Goal: Task Accomplishment & Management: Complete application form

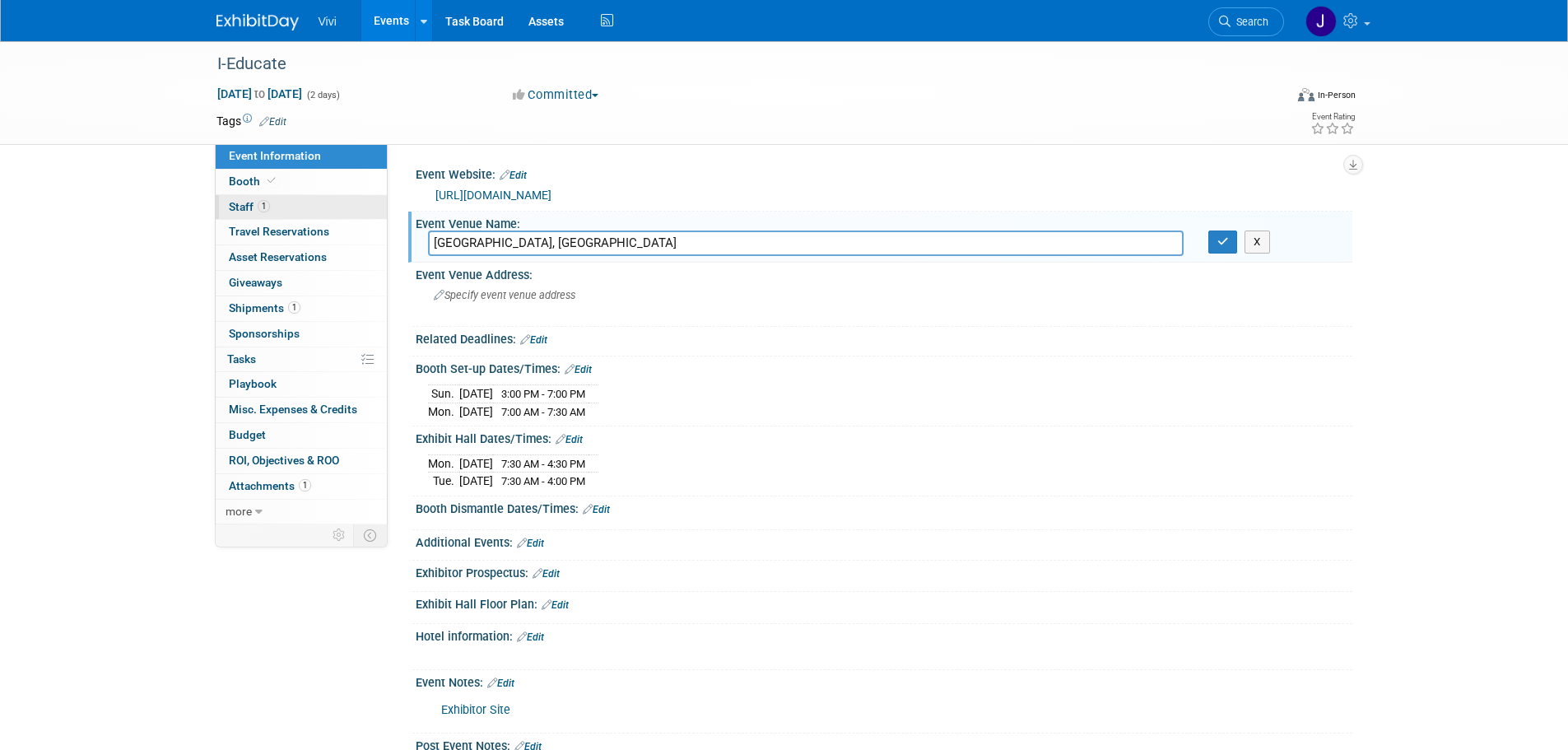
click at [245, 200] on span "Staff 1" at bounding box center [249, 206] width 41 height 13
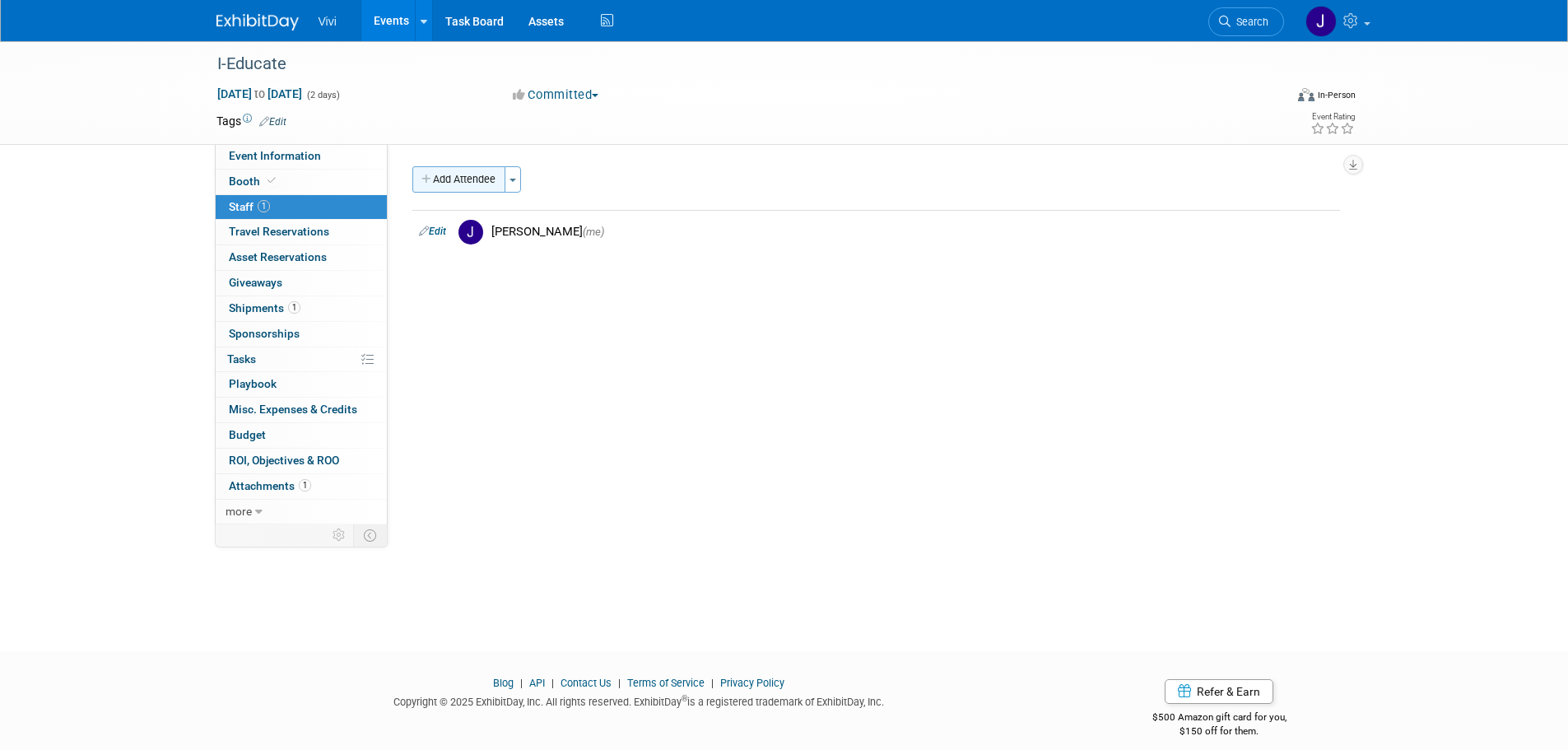
click at [423, 176] on icon "button" at bounding box center [427, 180] width 12 height 11
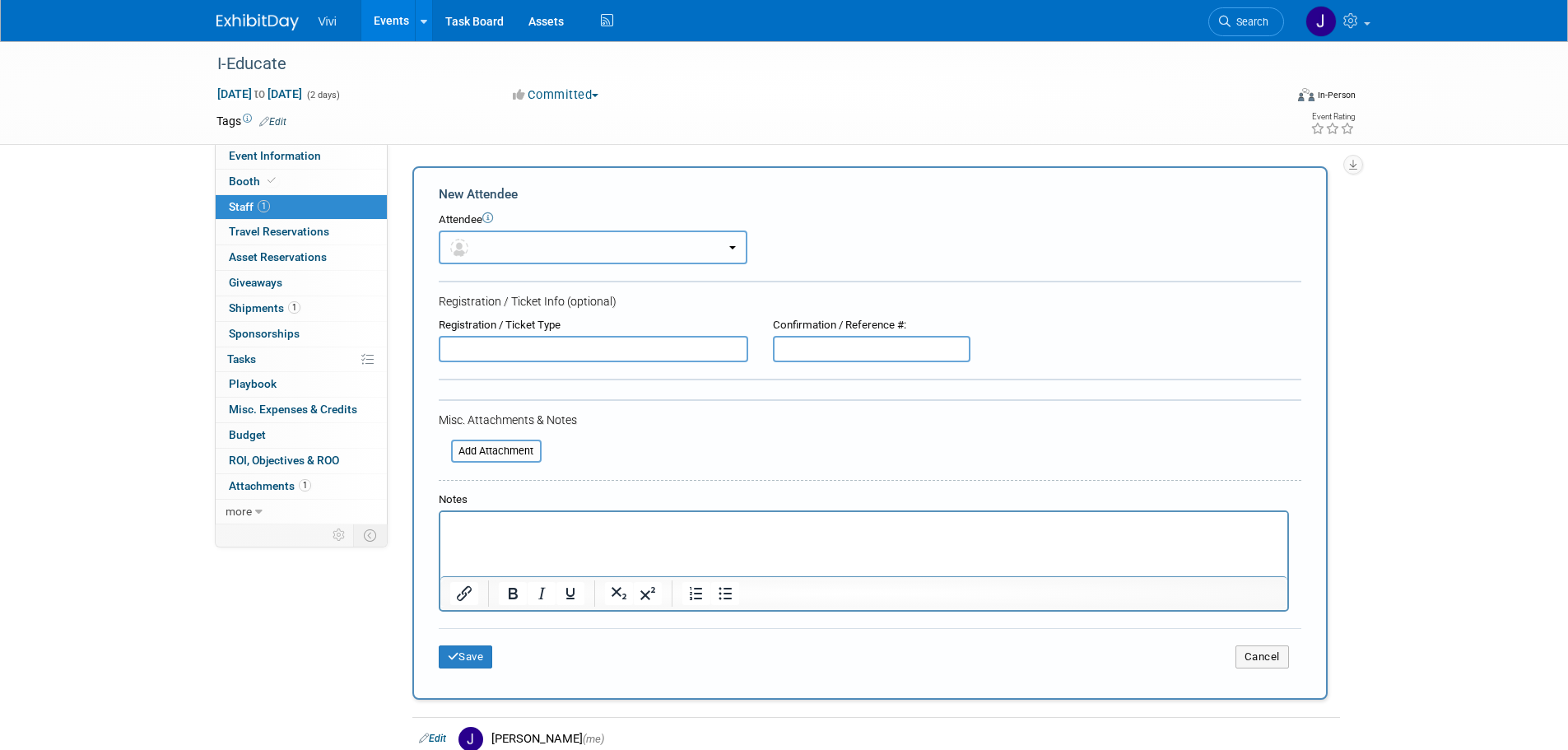
click at [734, 246] on b "button" at bounding box center [732, 248] width 6 height 4
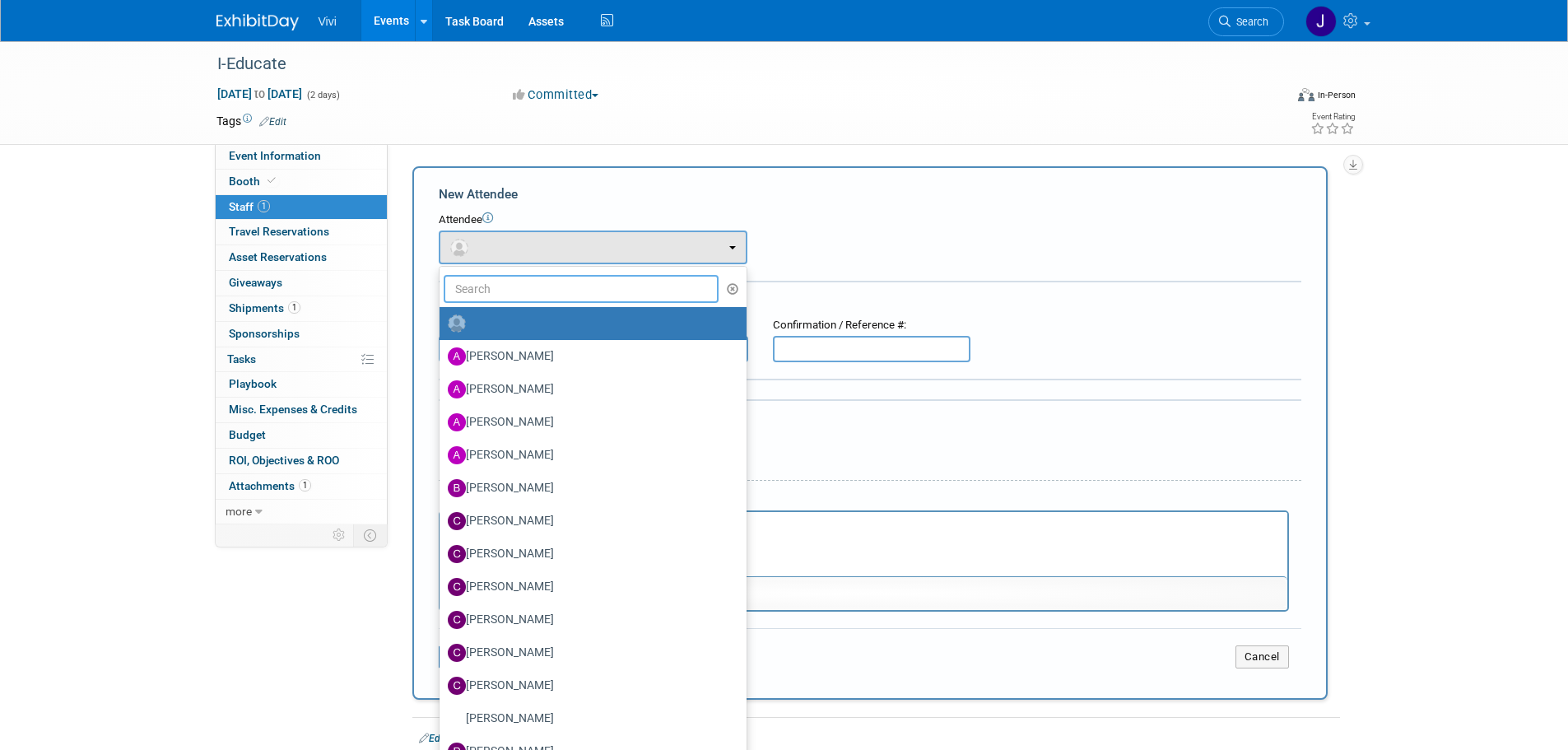
click at [544, 291] on input "text" at bounding box center [582, 289] width 276 height 28
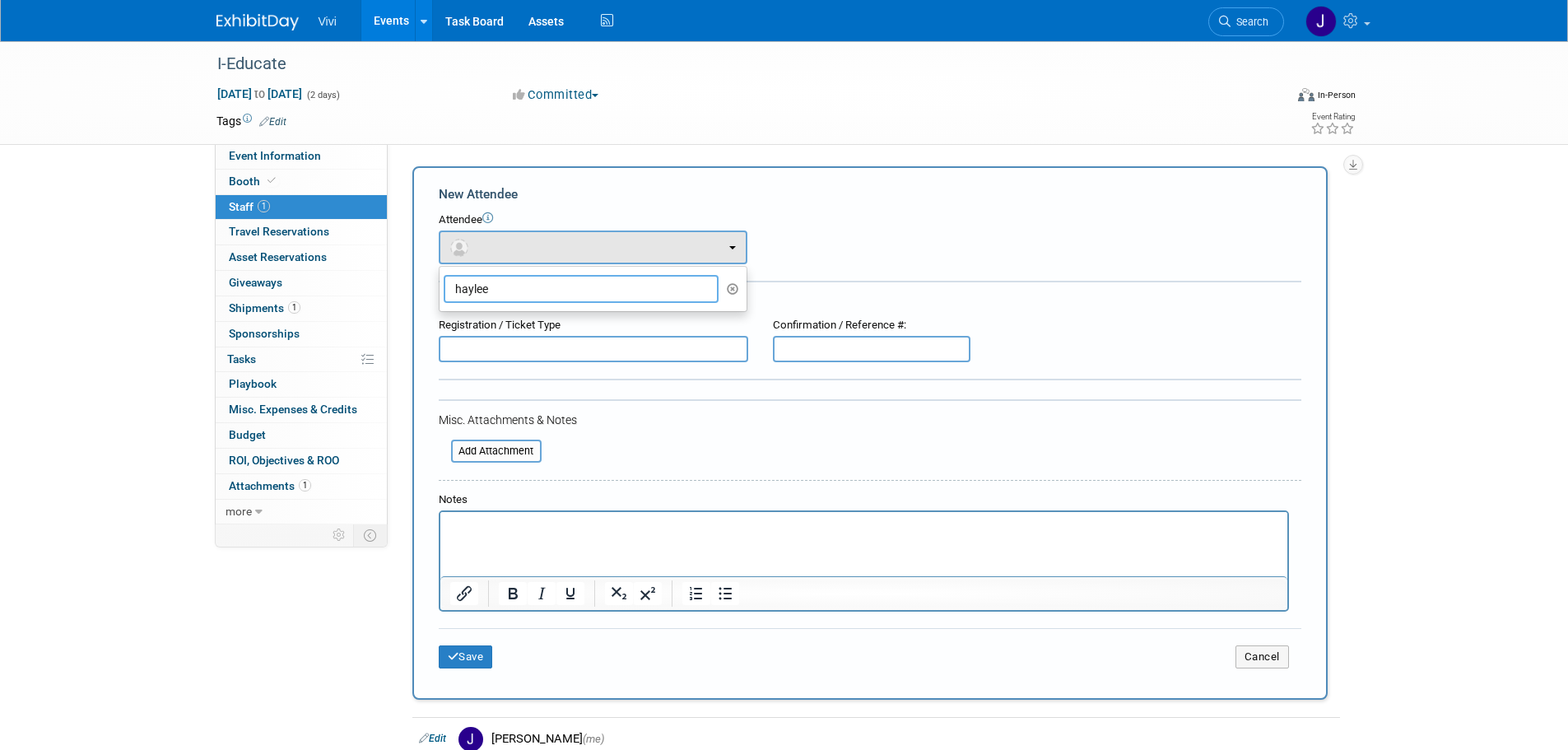
drag, startPoint x: 496, startPoint y: 286, endPoint x: 446, endPoint y: 285, distance: 50.0
click at [446, 285] on input "haylee" at bounding box center [582, 289] width 276 height 28
click at [501, 288] on input "[PERSON_NAME]" at bounding box center [582, 289] width 276 height 28
type input "[PERSON_NAME]"
click at [993, 228] on div "Attendee <img src="[URL][DOMAIN_NAME]" style="width: 22px; height: 22px; border…" at bounding box center [870, 238] width 862 height 52
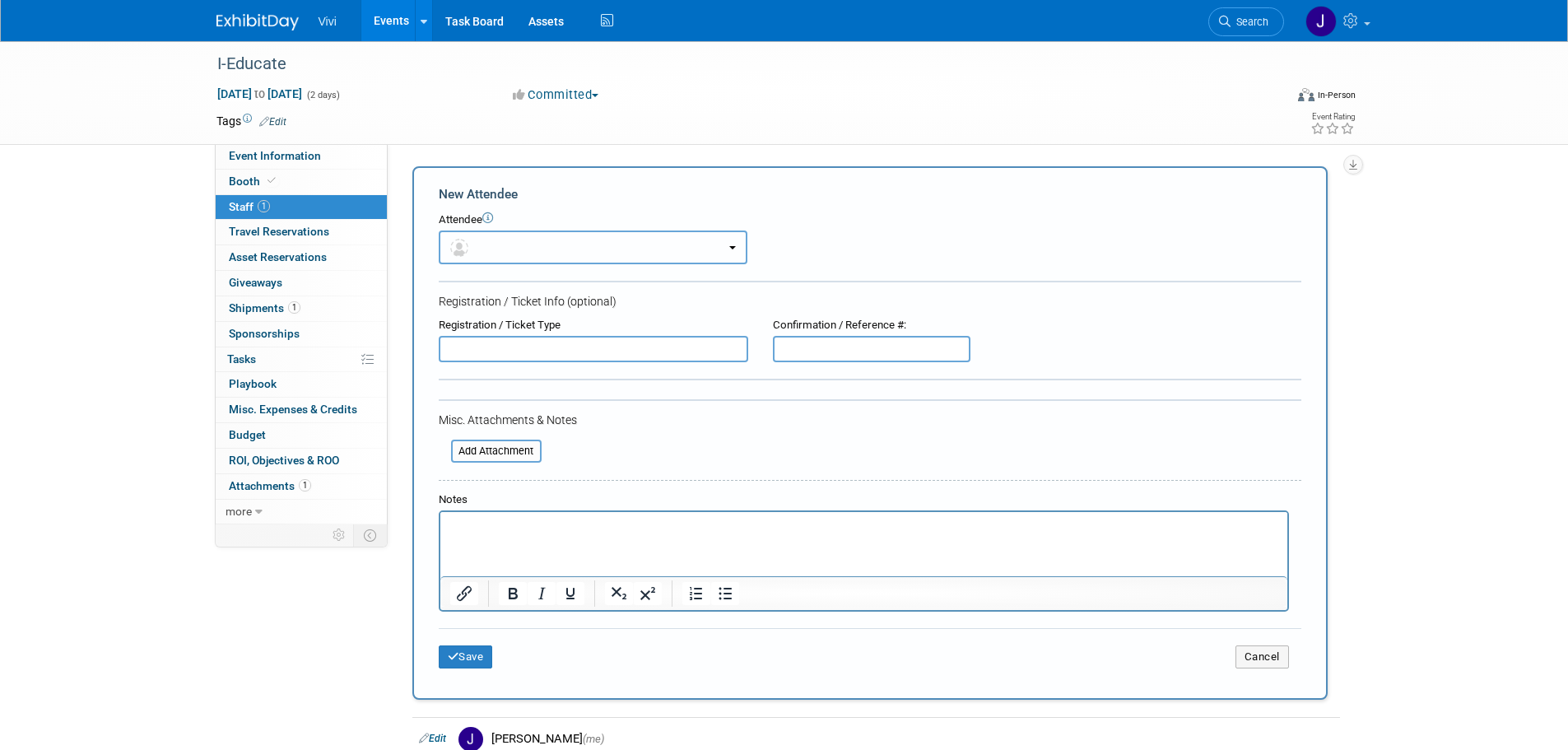
click at [732, 244] on button "button" at bounding box center [593, 247] width 308 height 34
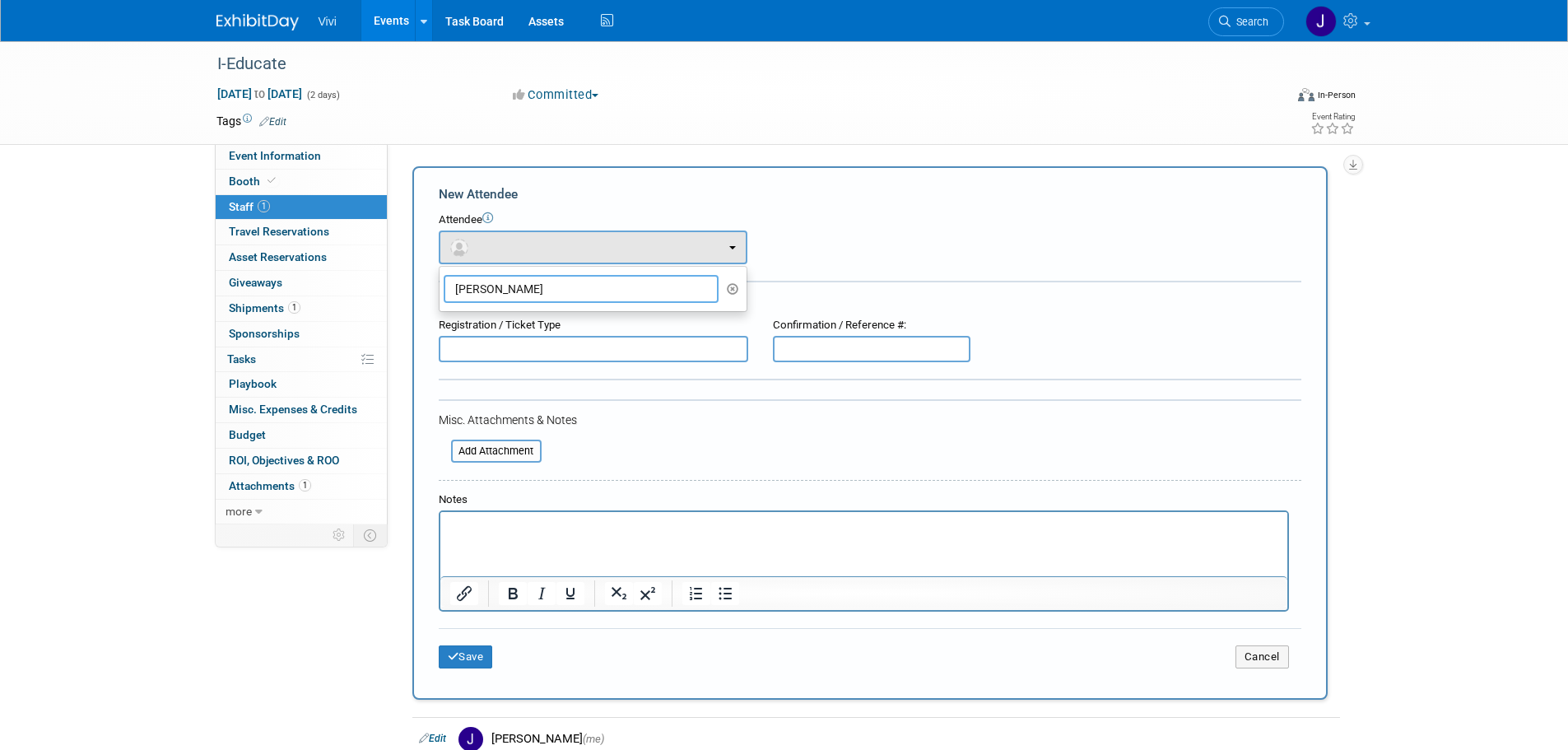
click at [526, 284] on input "[PERSON_NAME]" at bounding box center [582, 289] width 276 height 28
click at [851, 247] on div "Attendee <img src="[URL][DOMAIN_NAME]" style="width: 22px; height: 22px; border…" at bounding box center [870, 238] width 862 height 52
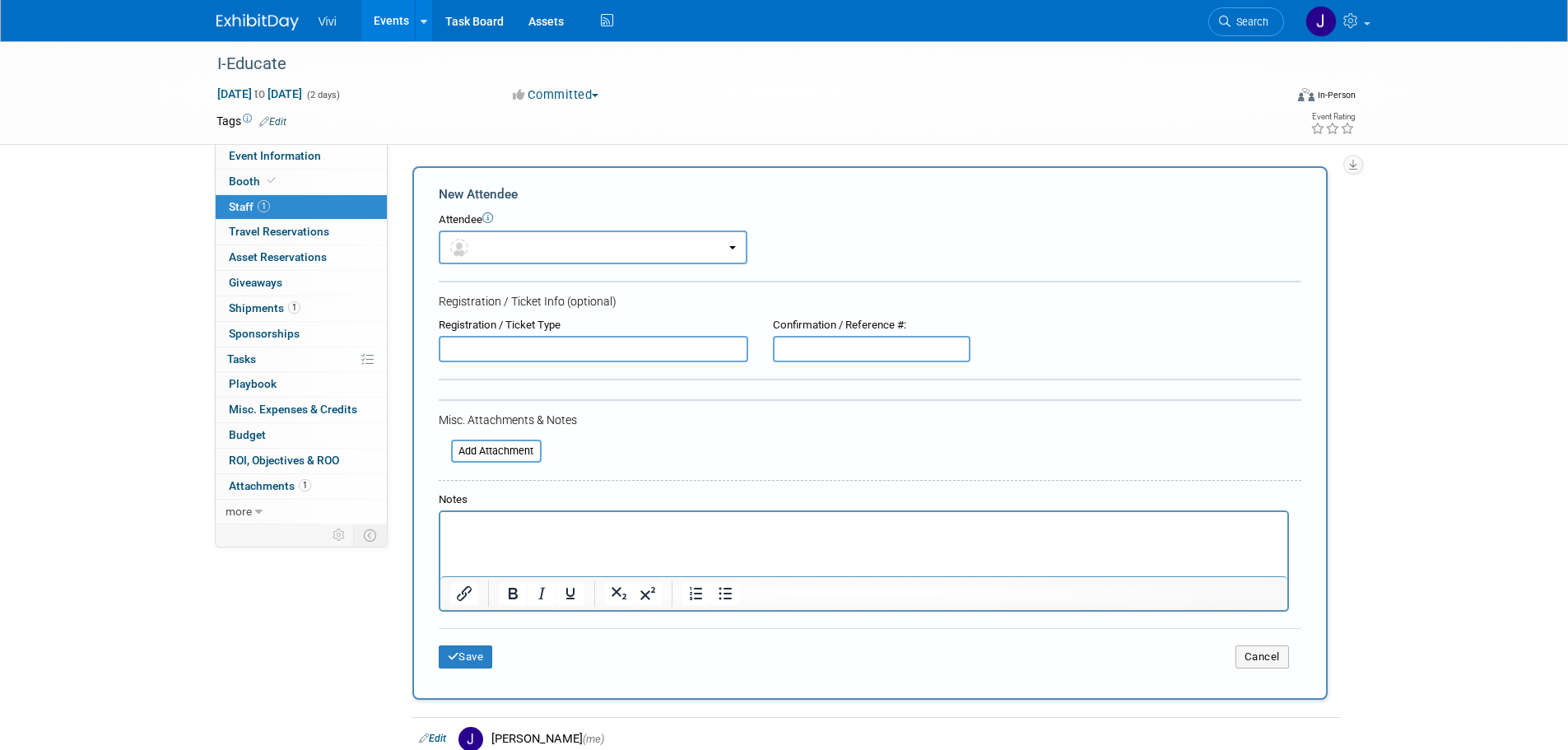
click at [866, 229] on div "Attendee <img src="[URL][DOMAIN_NAME]" style="width: 22px; height: 22px; border…" at bounding box center [870, 238] width 862 height 52
click at [735, 247] on b "button" at bounding box center [732, 248] width 6 height 4
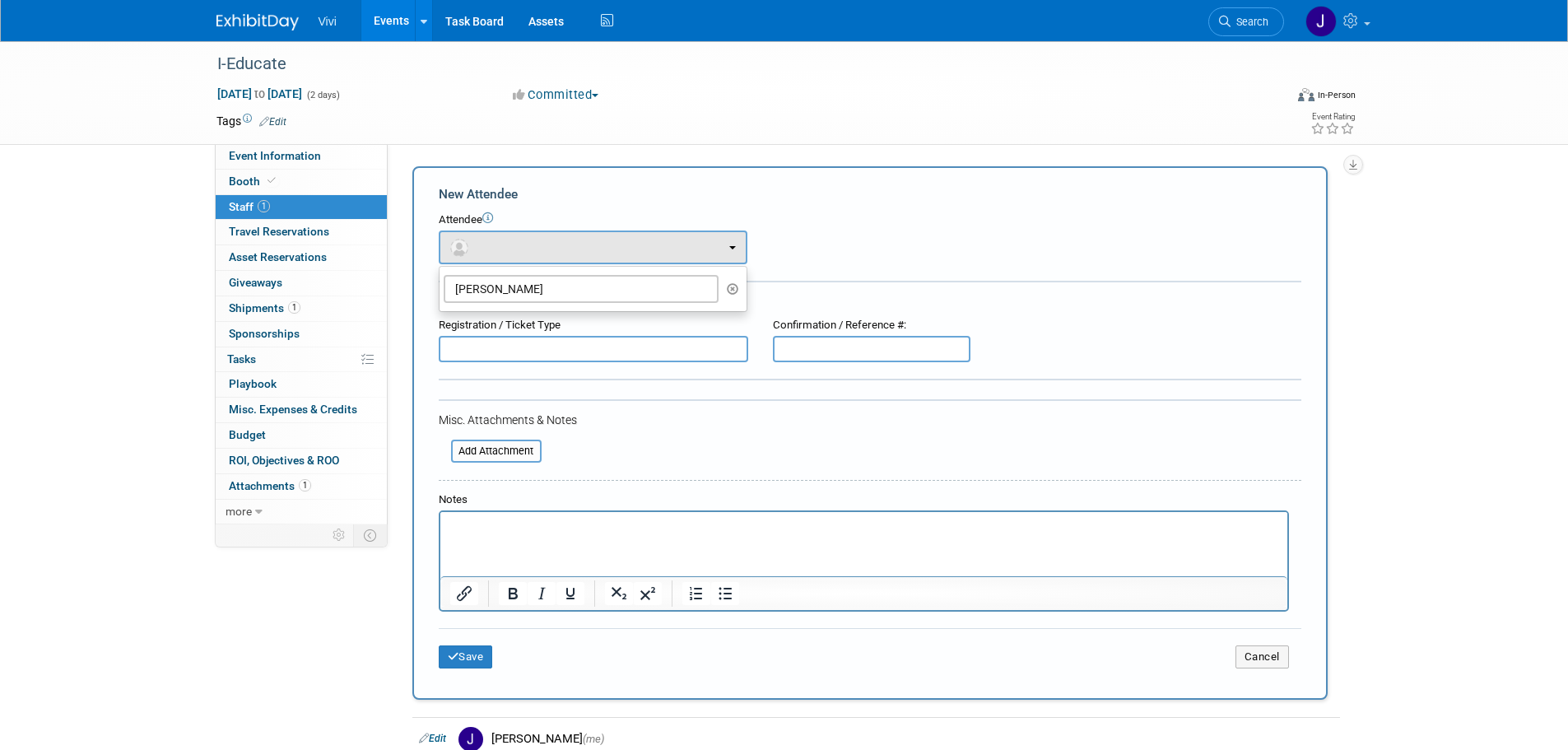
click at [733, 286] on icon "button" at bounding box center [732, 289] width 12 height 12
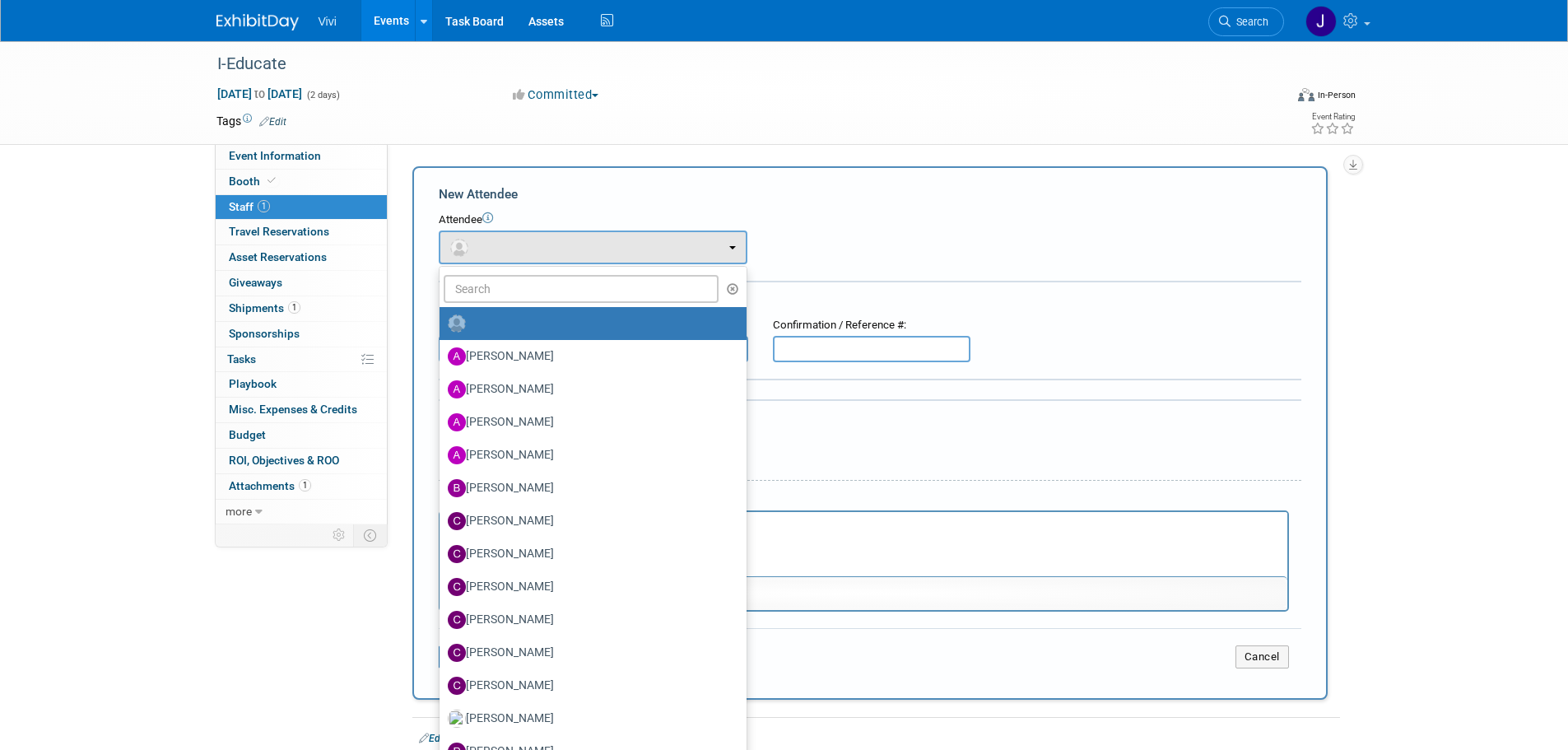
click at [457, 322] on img at bounding box center [457, 324] width 18 height 18
click at [442, 322] on input "radio" at bounding box center [437, 321] width 11 height 11
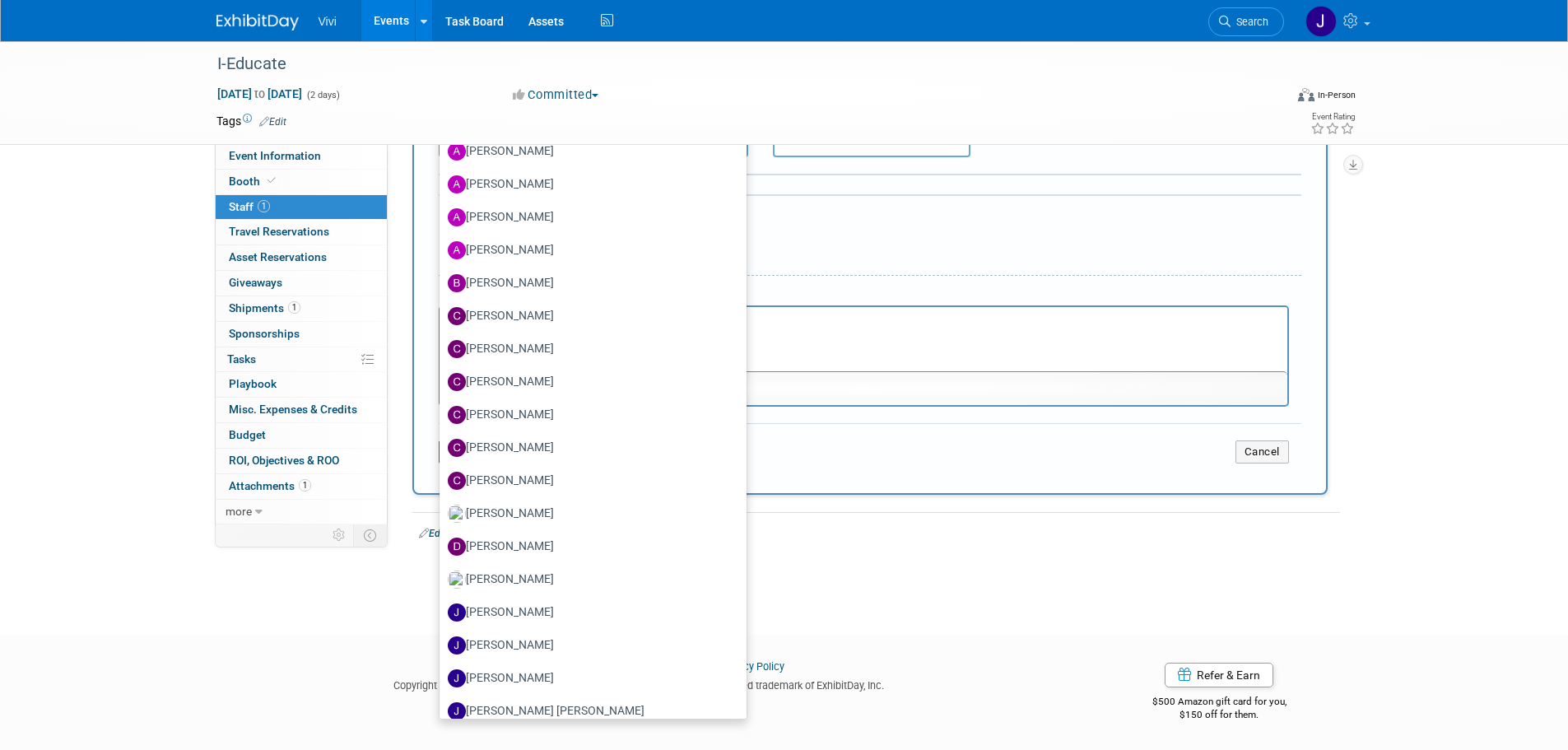
click at [1378, 370] on div "I-Educate [DATE] to [DATE] (2 days) [DATE] to [DATE] Committed Committed Consid…" at bounding box center [784, 220] width 1568 height 768
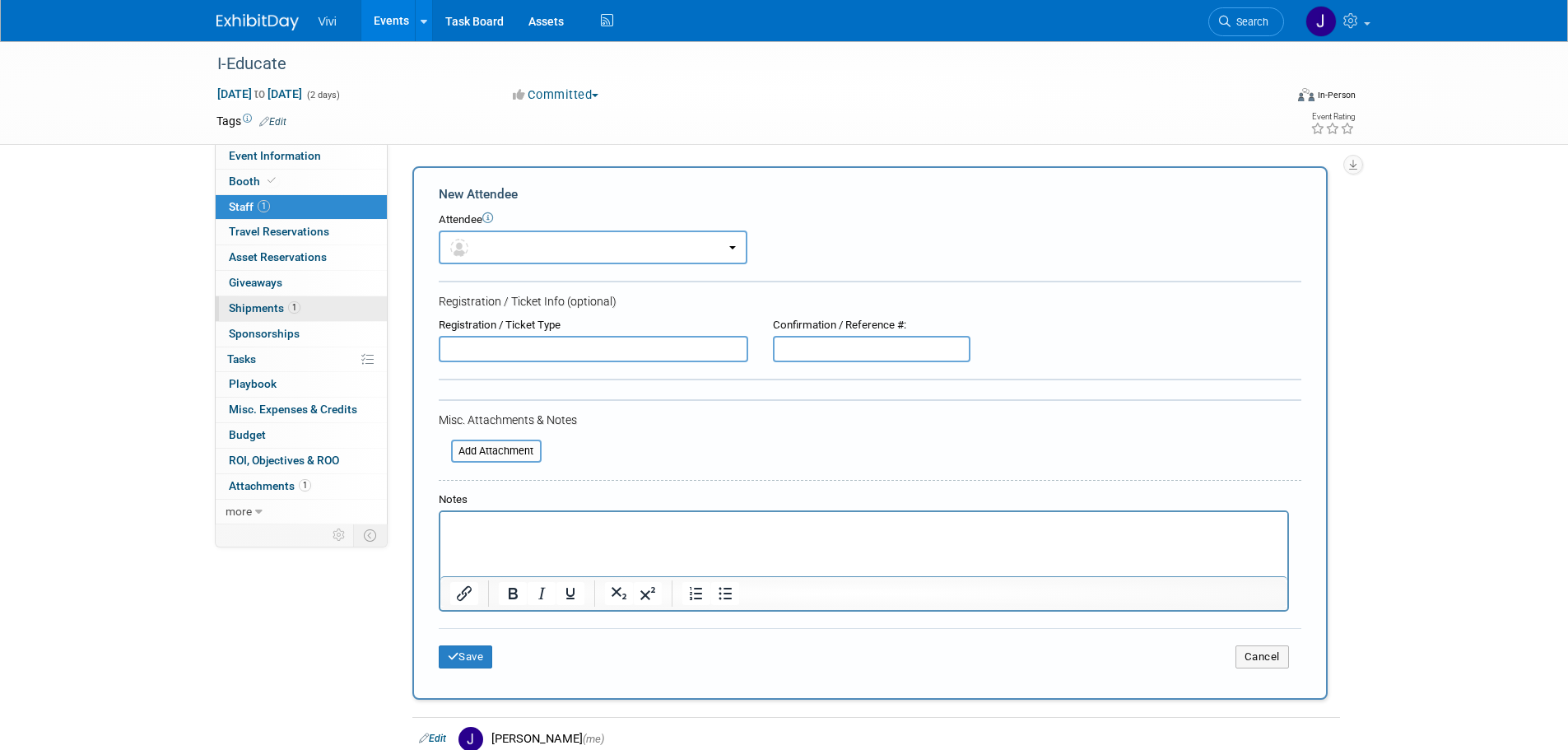
click at [253, 307] on span "Shipments 1" at bounding box center [265, 307] width 72 height 13
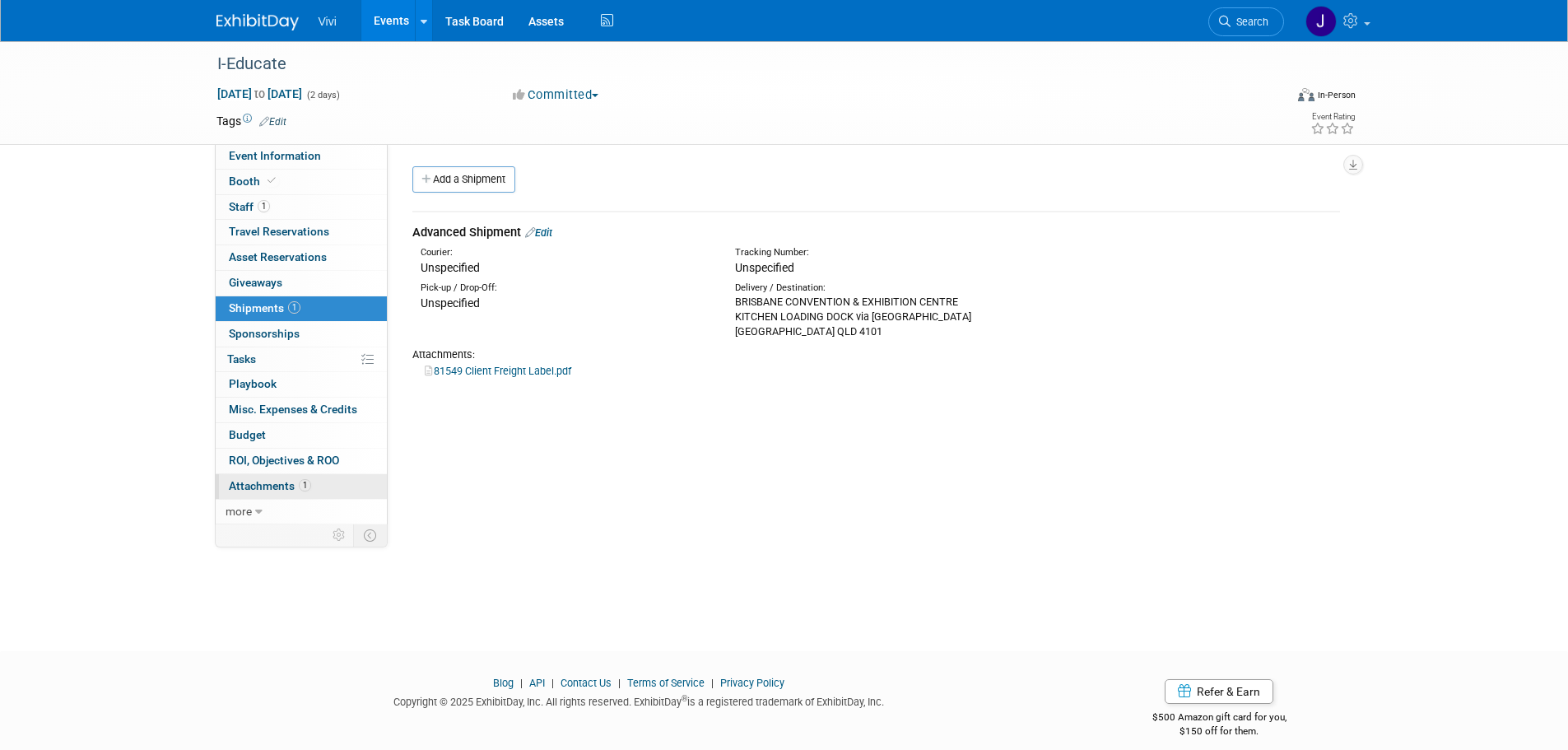
click at [263, 482] on span "Attachments 1" at bounding box center [270, 486] width 82 height 13
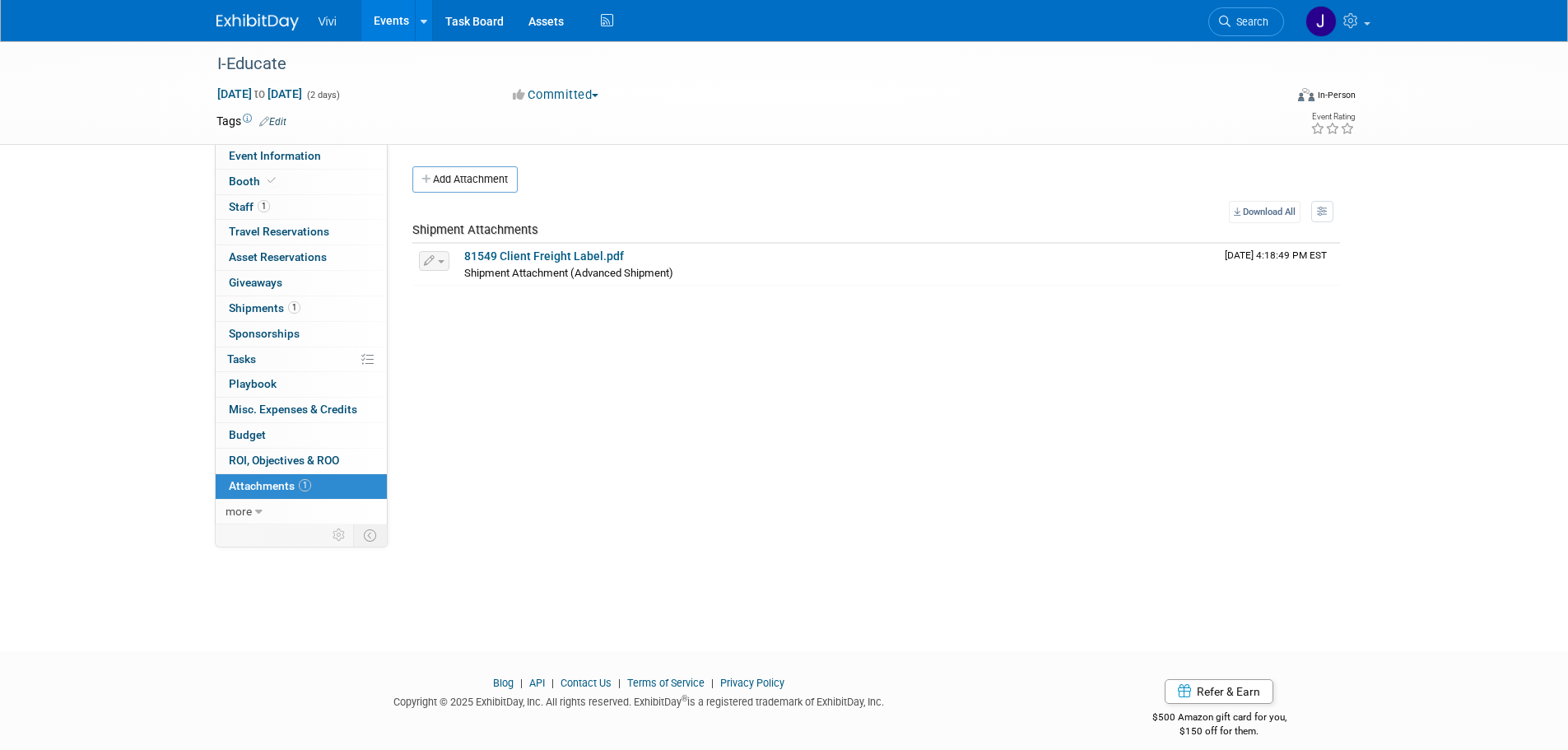
click at [721, 456] on div "Event Website: Edit [URL][DOMAIN_NAME] Event Venue Name: [GEOGRAPHIC_DATA], [GE…" at bounding box center [870, 334] width 964 height 380
click at [571, 418] on div "Event Website: Edit [URL][DOMAIN_NAME] Event Venue Name: [GEOGRAPHIC_DATA], [GE…" at bounding box center [870, 334] width 964 height 380
click at [308, 152] on span "Event Information" at bounding box center [275, 156] width 92 height 13
